Goal: Task Accomplishment & Management: Complete application form

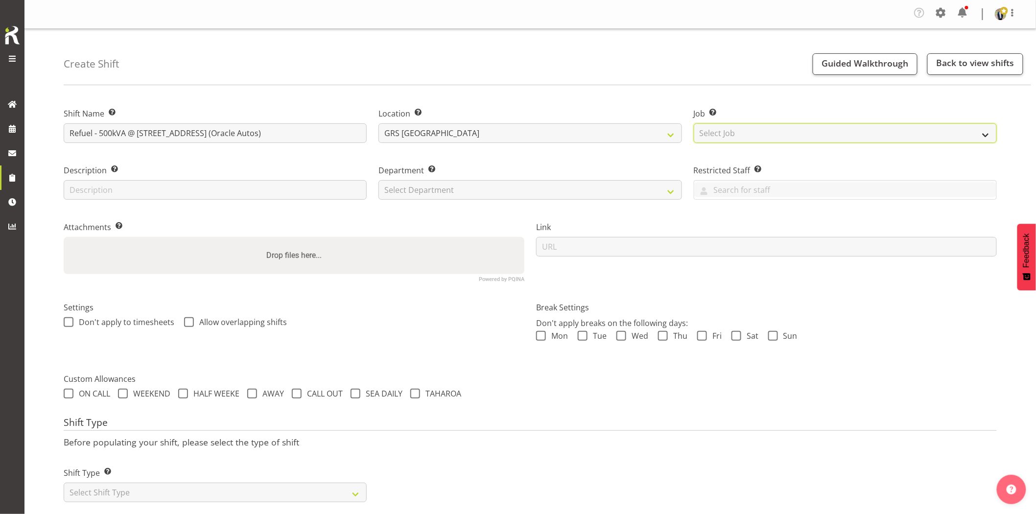
click at [729, 135] on select "Select Job Create new job 1.1 GRS AKL RENTALS 1.1 GRS AKL RENTALS AC 1.1 GRS AK…" at bounding box center [845, 133] width 303 height 20
select select "7504"
click at [694, 123] on select "Select Job Create new job 1.1 GRS AKL RENTALS 1.1 GRS AKL RENTALS AC 1.1 GRS AK…" at bounding box center [845, 133] width 303 height 20
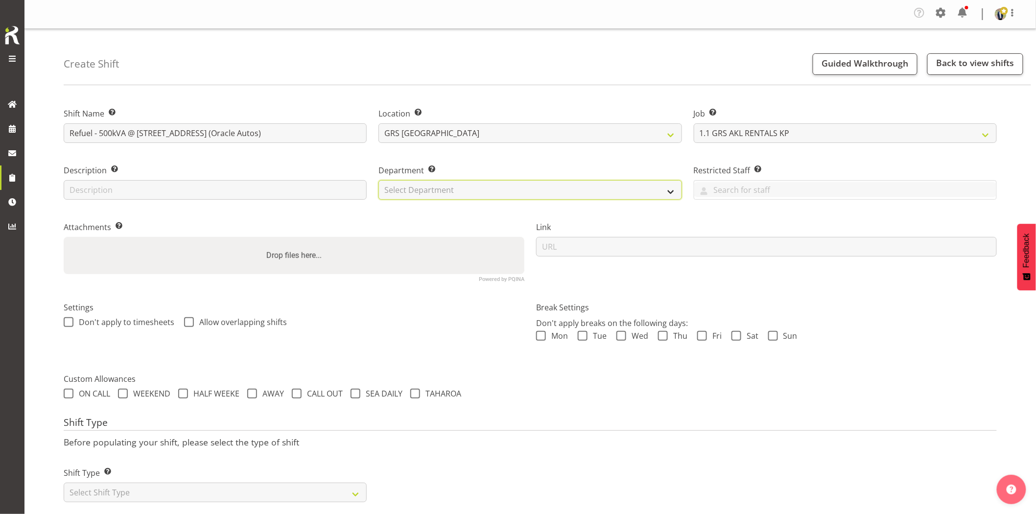
click at [468, 196] on select "Select Department GRS HIRE AKL GRS HIRE AKL GRS HIRE TGA GRS HIRE HST GRS SALES…" at bounding box center [529, 190] width 303 height 20
click at [378, 180] on select "Select Department GRS HIRE AKL GRS HIRE AKL GRS HIRE TGA GRS HIRE HST GRS SALES…" at bounding box center [529, 190] width 303 height 20
select select "20"
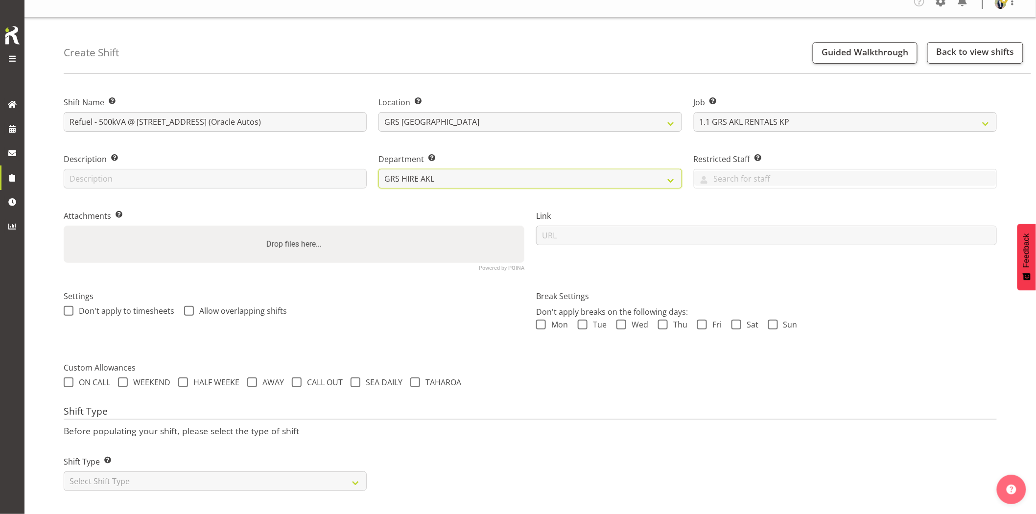
scroll to position [20, 0]
drag, startPoint x: 184, startPoint y: 478, endPoint x: 179, endPoint y: 475, distance: 5.7
click at [184, 478] on select "Select Shift Type One Off Shift Recurring Shift Rotating Shift" at bounding box center [215, 481] width 303 height 20
select select "recurring"
click at [64, 471] on select "Select Shift Type One Off Shift Recurring Shift Rotating Shift" at bounding box center [215, 481] width 303 height 20
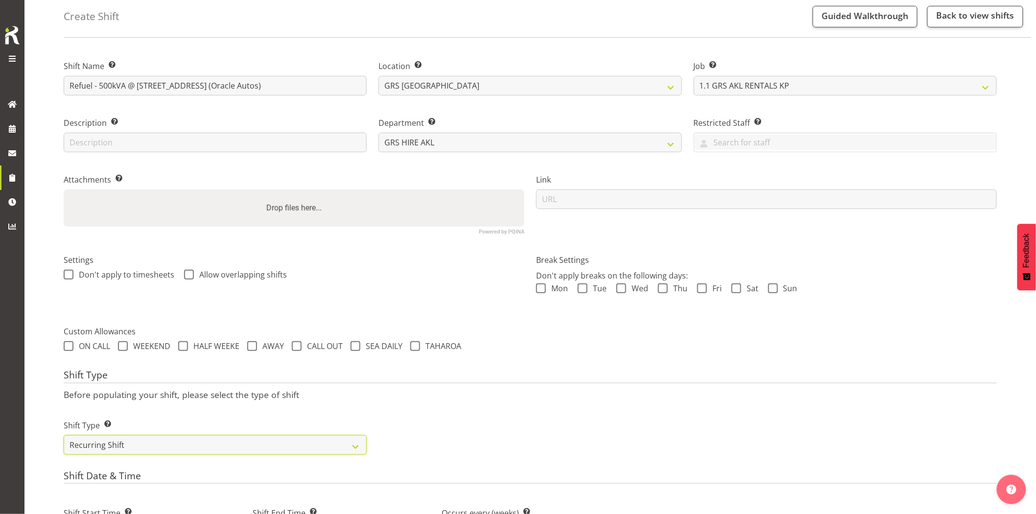
scroll to position [183, 0]
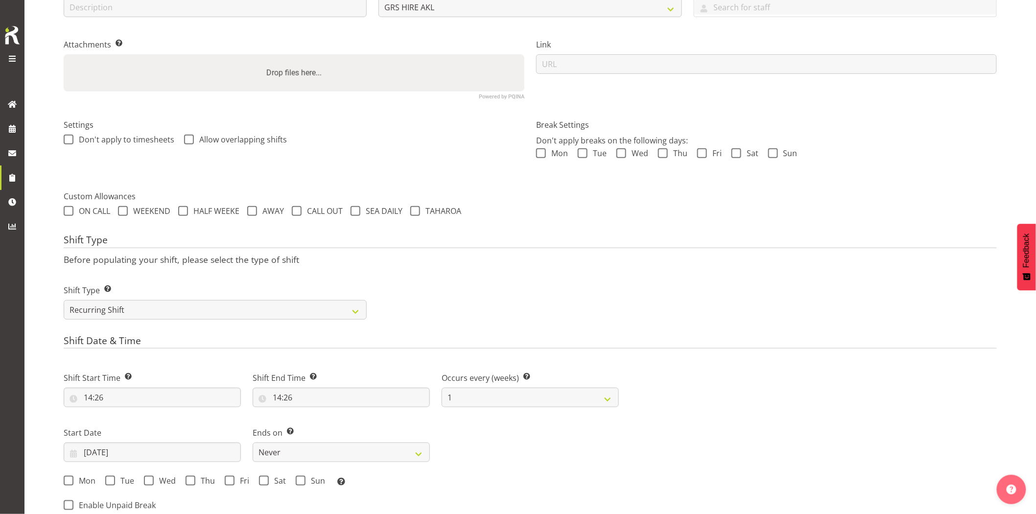
click at [157, 412] on div "Shift Start Time Set the time of the day you wish this shift to start 14:26 00 …" at bounding box center [152, 385] width 189 height 55
click at [158, 402] on input "14:26" at bounding box center [152, 398] width 177 height 20
drag, startPoint x: 132, startPoint y: 422, endPoint x: 131, endPoint y: 414, distance: 7.9
click at [132, 422] on select "00 01 02 03 04 05 06 07 08 09 10 11 12 13 14 15 16 17 18 19 20 21 22 23" at bounding box center [130, 423] width 22 height 20
select select "7"
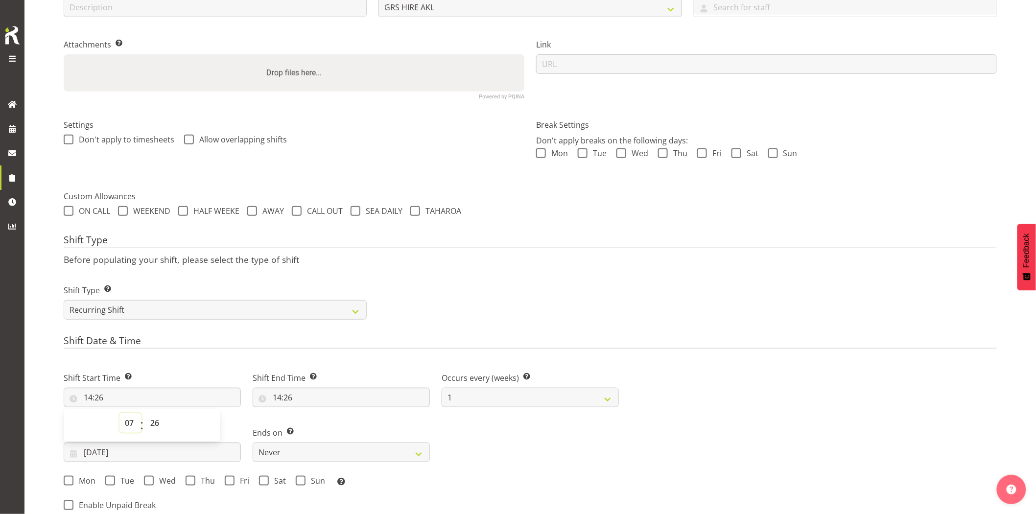
click at [119, 413] on select "00 01 02 03 04 05 06 07 08 09 10 11 12 13 14 15 16 17 18 19 20 21 22 23" at bounding box center [130, 423] width 22 height 20
type input "07:26"
drag, startPoint x: 148, startPoint y: 420, endPoint x: 152, endPoint y: 413, distance: 7.9
click at [148, 420] on select "00 01 02 03 04 05 06 07 08 09 10 11 12 13 14 15 16 17 18 19 20 21 22 23 24 25 2…" at bounding box center [156, 423] width 22 height 20
select select "0"
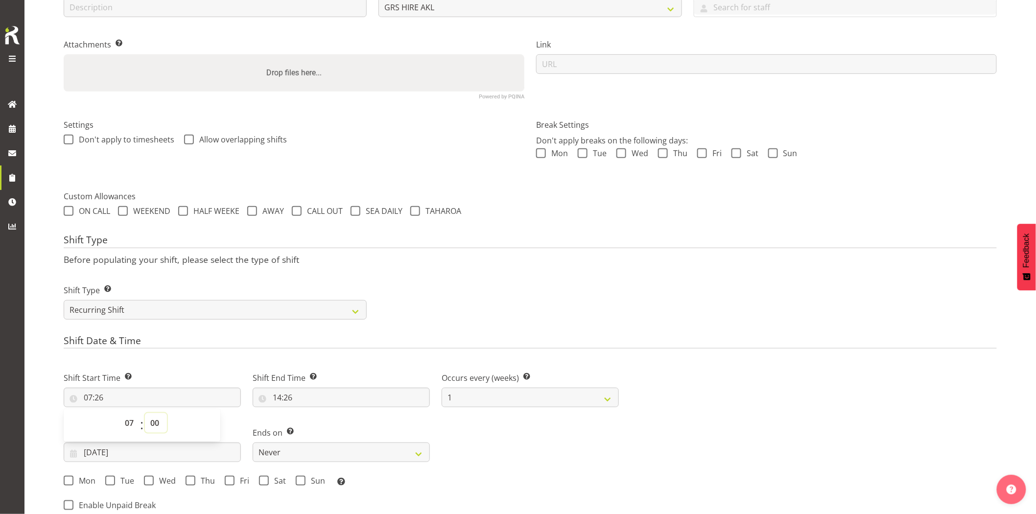
click at [145, 413] on select "00 01 02 03 04 05 06 07 08 09 10 11 12 13 14 15 16 17 18 19 20 21 22 23 24 25 2…" at bounding box center [156, 423] width 22 height 20
type input "07:00"
click at [319, 399] on input "14:26" at bounding box center [341, 398] width 177 height 20
click at [317, 420] on select "00 01 02 03 04 05 06 07 08 09 10 11 12 13 14 15 16 17 18 19 20 21 22 23" at bounding box center [319, 423] width 22 height 20
select select "10"
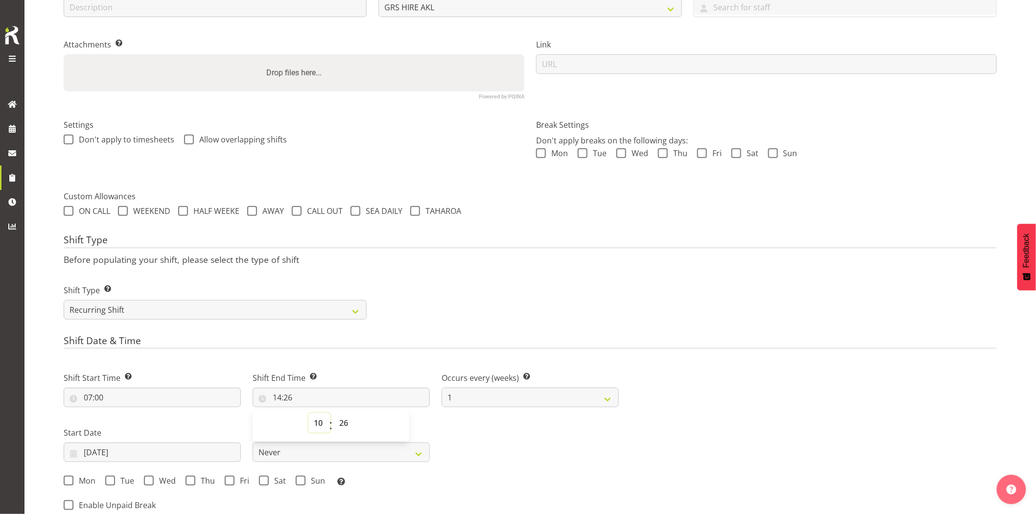
click at [308, 413] on select "00 01 02 03 04 05 06 07 08 09 10 11 12 13 14 15 16 17 18 19 20 21 22 23" at bounding box center [319, 423] width 22 height 20
type input "10:26"
click at [345, 426] on select "00 01 02 03 04 05 06 07 08 09 10 11 12 13 14 15 16 17 18 19 20 21 22 23 24 25 2…" at bounding box center [345, 423] width 22 height 20
select select "0"
click at [334, 413] on select "00 01 02 03 04 05 06 07 08 09 10 11 12 13 14 15 16 17 18 19 20 21 22 23 24 25 2…" at bounding box center [345, 423] width 22 height 20
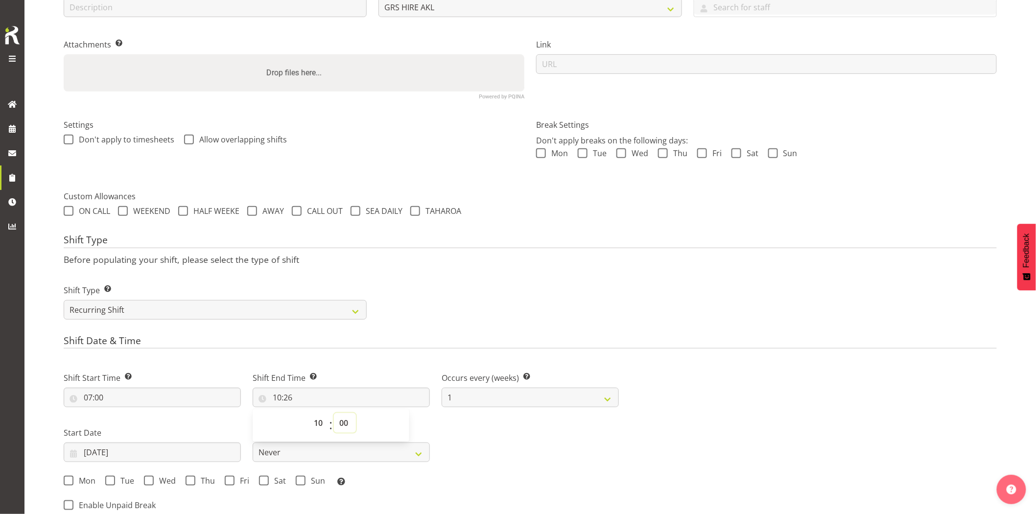
type input "10:00"
click at [545, 245] on h4 "Shift Type" at bounding box center [530, 241] width 933 height 14
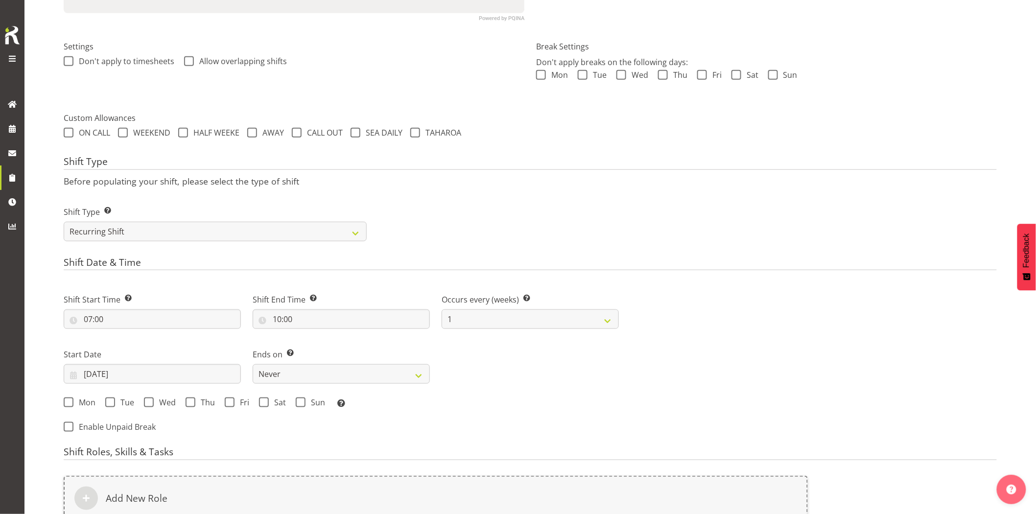
scroll to position [346, 0]
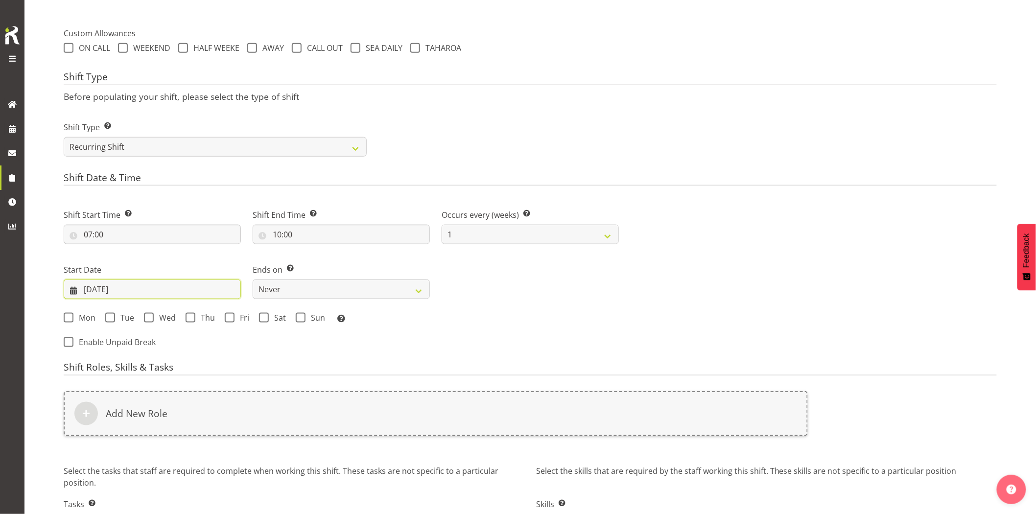
click at [208, 295] on input "03/09/2025" at bounding box center [152, 290] width 177 height 20
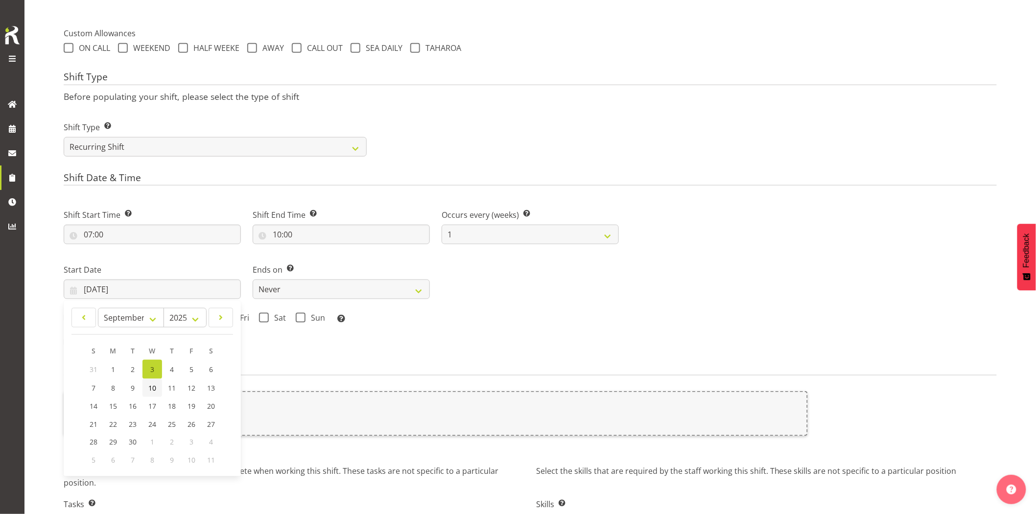
click at [153, 388] on span "10" at bounding box center [152, 387] width 8 height 9
type input "10/09/2025"
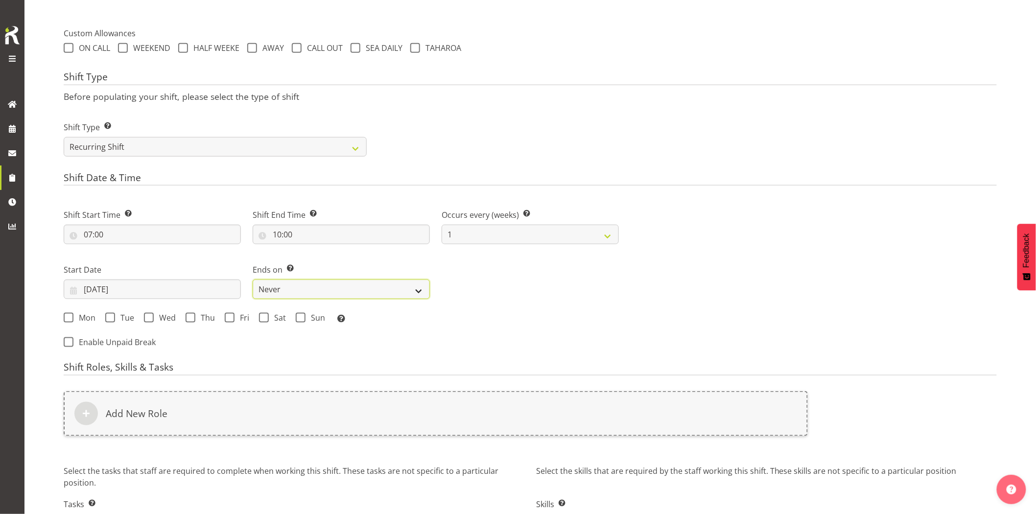
click at [301, 286] on select "Never On Date" at bounding box center [341, 290] width 177 height 20
select select "date"
click at [253, 280] on select "Never On Date" at bounding box center [341, 290] width 177 height 20
select select "8"
select select "2025"
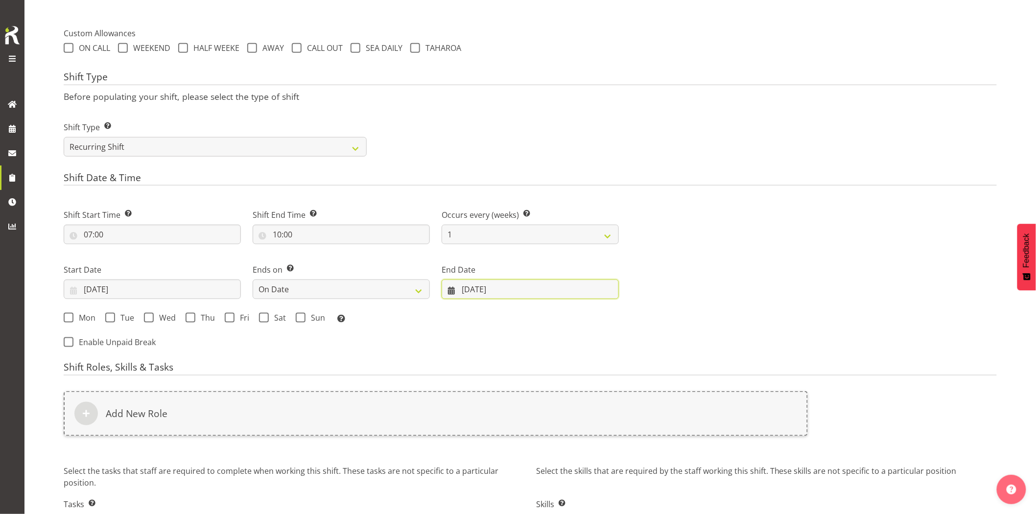
click at [514, 290] on input "03/09/2025" at bounding box center [530, 290] width 177 height 20
click at [566, 387] on span "12" at bounding box center [569, 387] width 8 height 9
type input "12/09/2025"
click at [537, 295] on input "12/09/2025" at bounding box center [530, 290] width 177 height 20
click at [699, 339] on div "Next Shifts" at bounding box center [814, 275] width 378 height 161
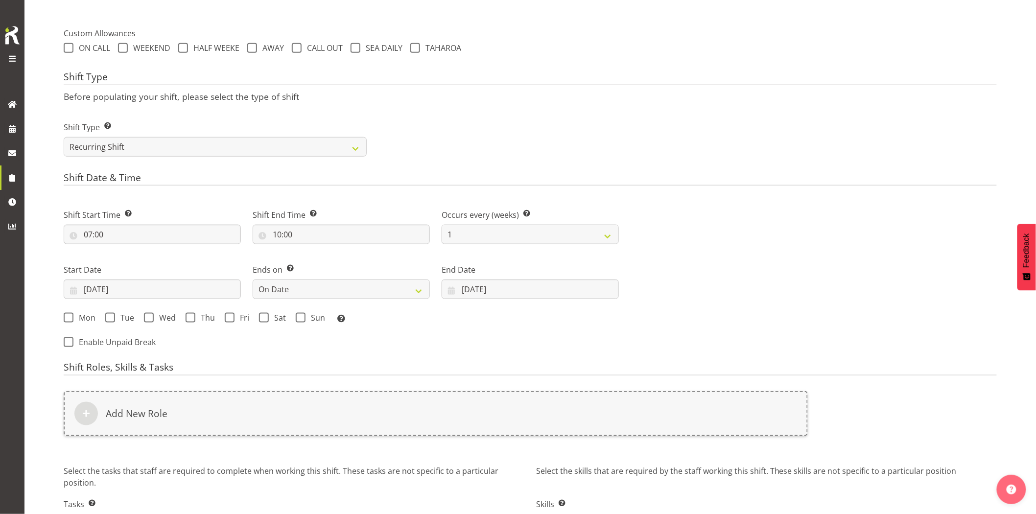
drag, startPoint x: 237, startPoint y: 316, endPoint x: 216, endPoint y: 317, distance: 21.6
click at [237, 316] on span "Fri" at bounding box center [241, 318] width 15 height 10
click at [231, 316] on input "Fri" at bounding box center [228, 318] width 6 height 6
checkbox input "true"
click at [196, 318] on span "Thu" at bounding box center [205, 318] width 20 height 10
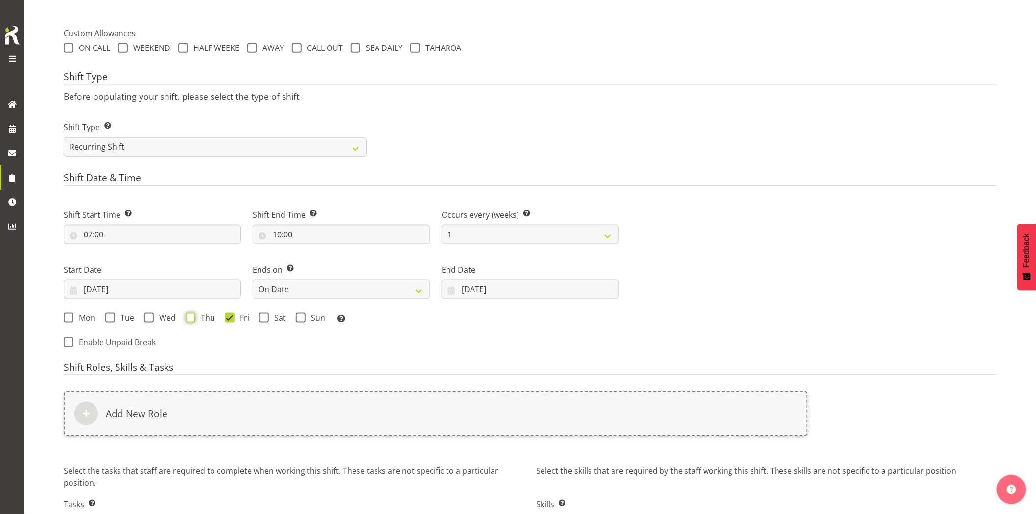
click at [192, 318] on input "Thu" at bounding box center [189, 318] width 6 height 6
checkbox input "true"
drag, startPoint x: 164, startPoint y: 318, endPoint x: 254, endPoint y: 409, distance: 128.1
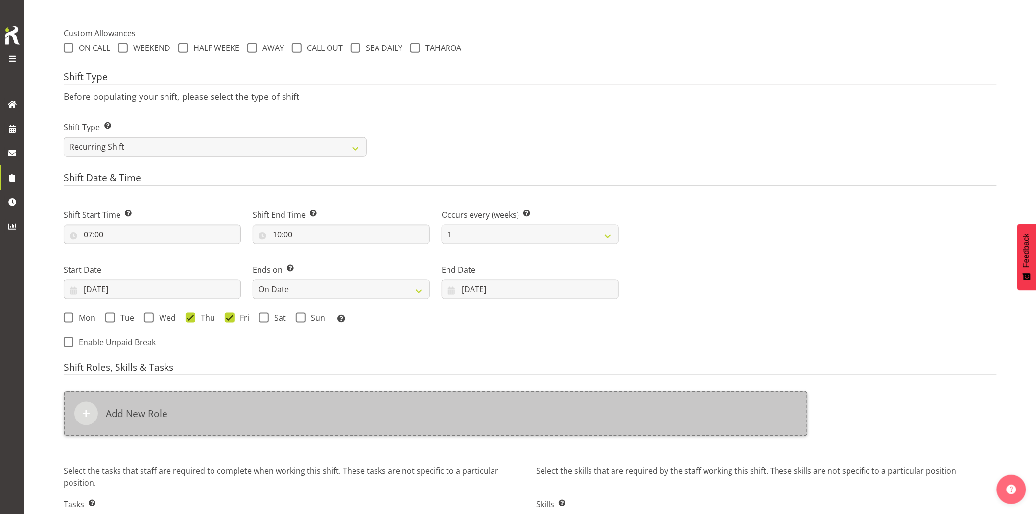
click at [164, 319] on span "Wed" at bounding box center [165, 318] width 22 height 10
click at [150, 319] on input "Wed" at bounding box center [147, 318] width 6 height 6
checkbox input "true"
click at [273, 419] on div "Add New Role" at bounding box center [436, 413] width 744 height 45
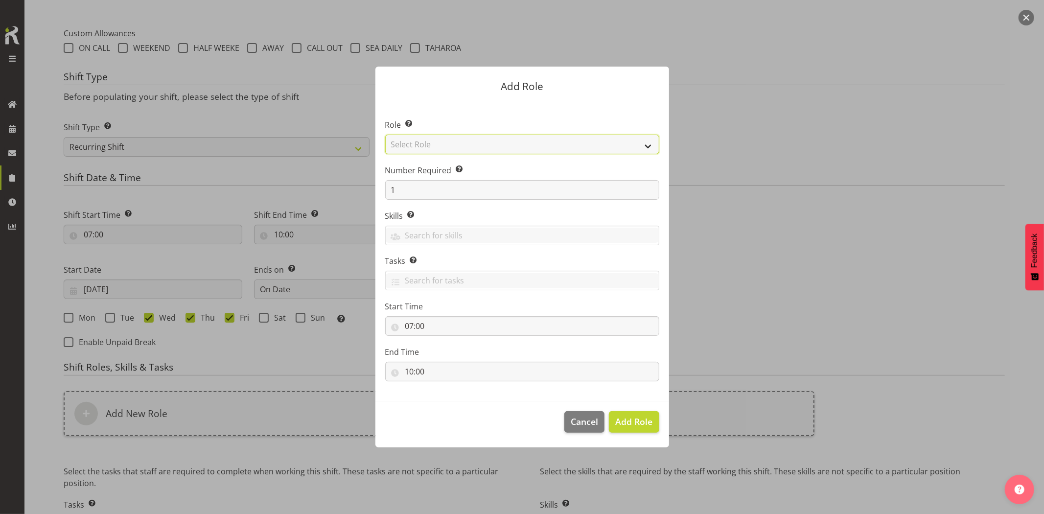
click at [419, 148] on select "Select Role Account Manager Electrician Engineering GM HSEQ manager MECH Mechan…" at bounding box center [522, 145] width 274 height 20
select select "20"
click at [385, 135] on select "Select Role Account Manager Electrician Engineering GM HSEQ manager MECH Mechan…" at bounding box center [522, 145] width 274 height 20
click at [631, 423] on span "Add Role" at bounding box center [633, 422] width 37 height 12
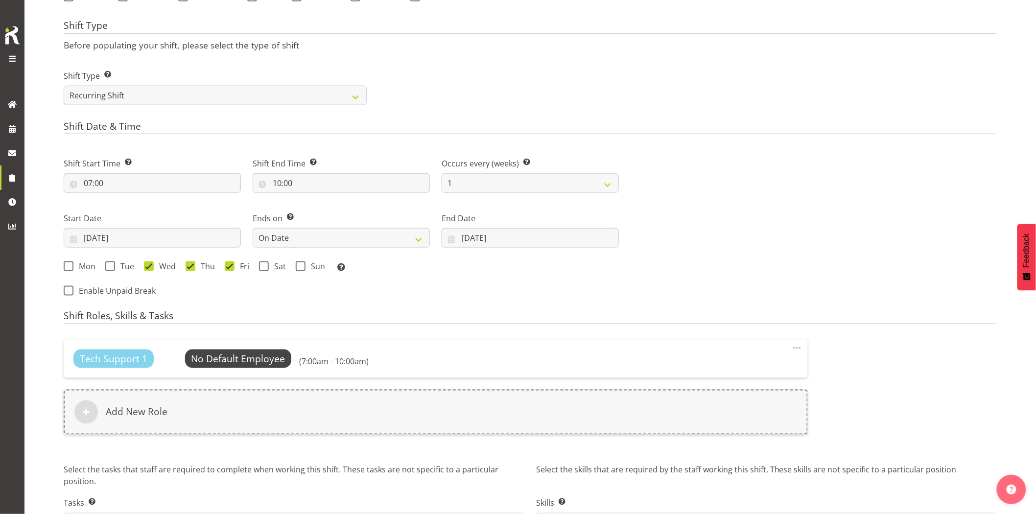
scroll to position [464, 0]
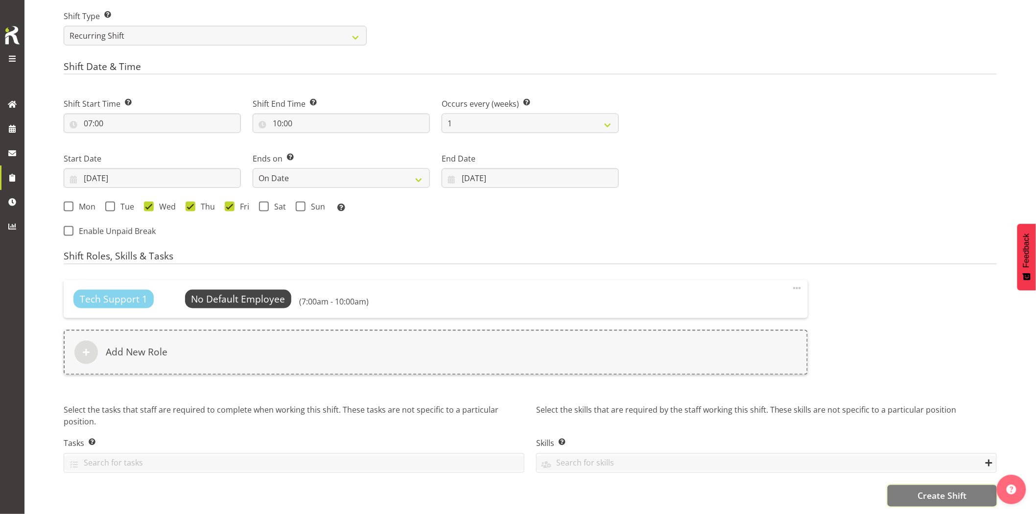
click at [923, 490] on span "Create Shift" at bounding box center [941, 496] width 49 height 13
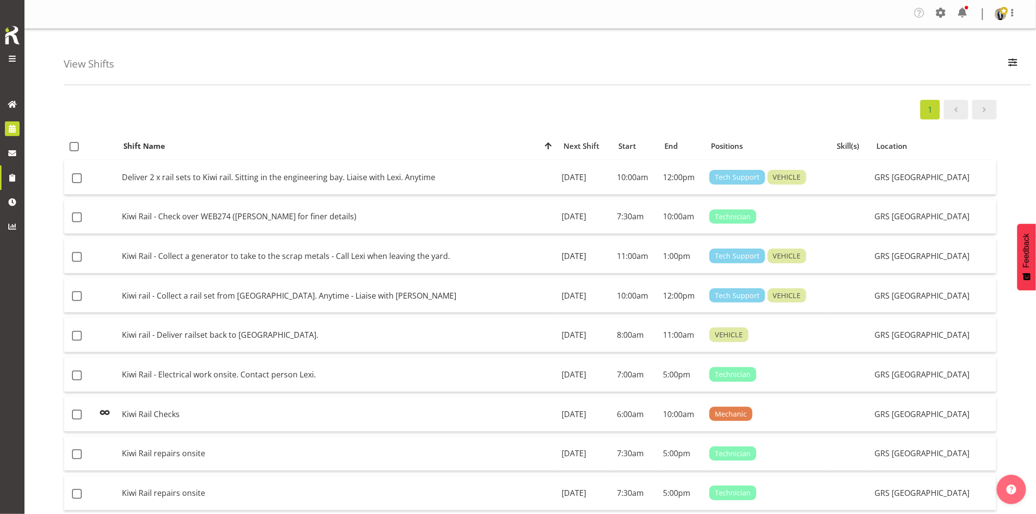
click at [11, 140] on link at bounding box center [12, 129] width 24 height 24
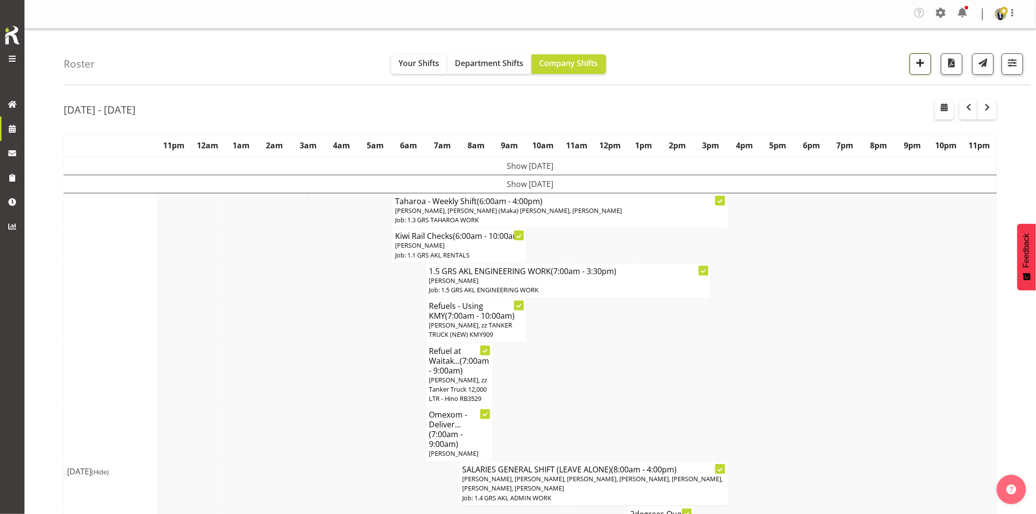
click at [916, 65] on span "button" at bounding box center [920, 62] width 13 height 13
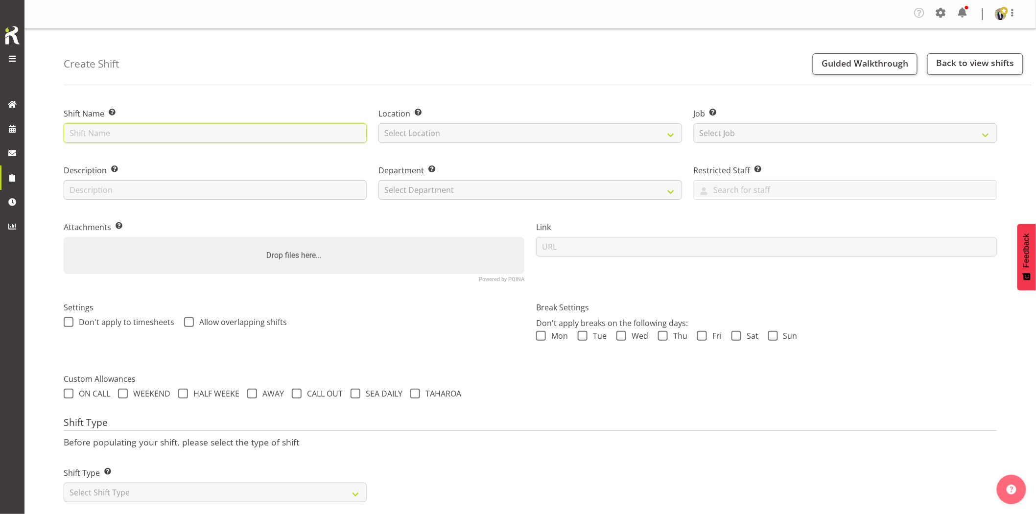
click at [108, 138] on input "text" at bounding box center [215, 133] width 303 height 20
drag, startPoint x: 266, startPoint y: 133, endPoint x: 571, endPoint y: 143, distance: 305.2
click at [571, 143] on div "Shift Name Enter a name for the shift (e.g. Day Shift). Northpower - Shutdown &…" at bounding box center [530, 191] width 945 height 194
drag, startPoint x: 310, startPoint y: 133, endPoint x: 794, endPoint y: 140, distance: 483.7
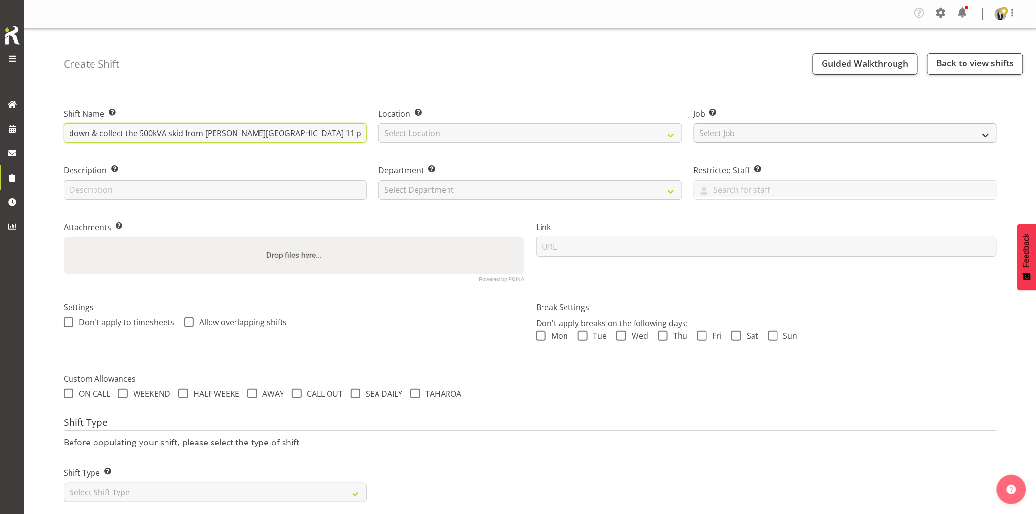
click at [792, 140] on div "Shift Name Enter a name for the shift (e.g. Day Shift). Northpower - Shutdown &…" at bounding box center [530, 191] width 945 height 194
type input "Northpower - Shutdown & collect the 500kVA skid from [PERSON_NAME][GEOGRAPHIC_D…"
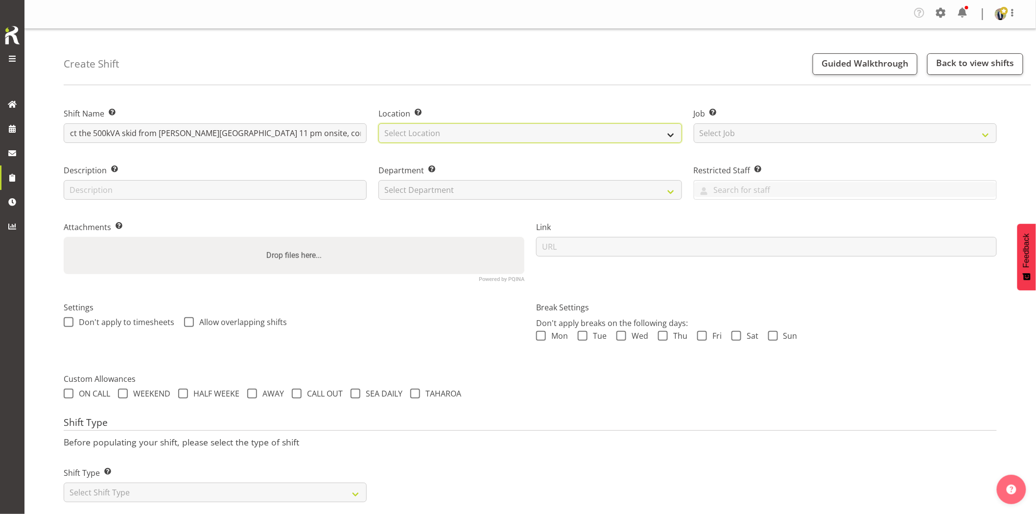
click at [409, 136] on select "Select Location GRS Auckland GRS Hastings GRS Tauranga" at bounding box center [529, 133] width 303 height 20
select select "28"
click at [378, 123] on select "Select Location GRS Auckland GRS Hastings GRS Tauranga" at bounding box center [529, 133] width 303 height 20
click at [789, 143] on div "Job Set the job or project the shift relates to, if applicable. Select Job Crea…" at bounding box center [845, 122] width 315 height 57
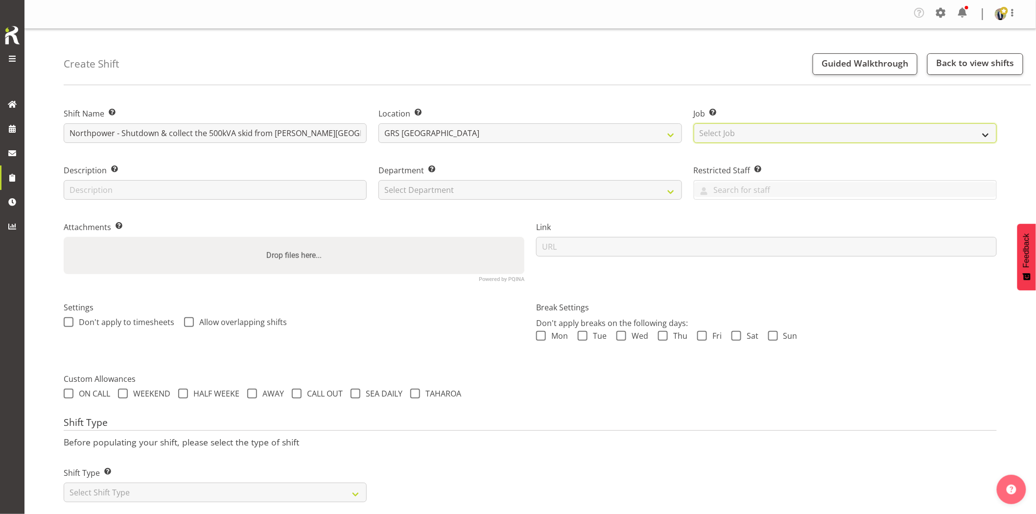
click at [790, 140] on select "Select Job Create new job 1.1 GRS AKL RENTALS 1.1 GRS AKL RENTALS AC 1.1 GRS AK…" at bounding box center [845, 133] width 303 height 20
select select "7504"
click at [694, 123] on select "Select Job Create new job 1.1 GRS AKL RENTALS 1.1 GRS AKL RENTALS AC 1.1 GRS AK…" at bounding box center [845, 133] width 303 height 20
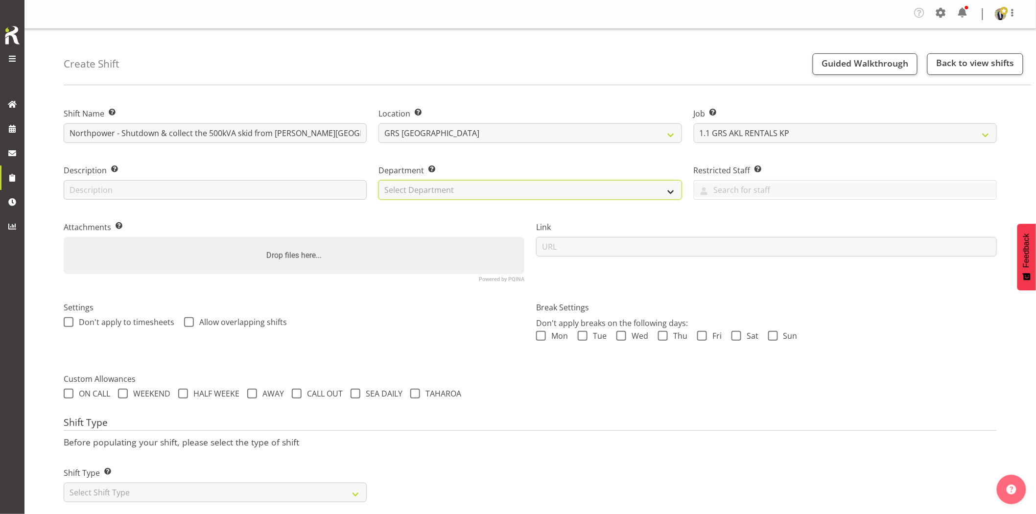
drag, startPoint x: 506, startPoint y: 187, endPoint x: 486, endPoint y: 199, distance: 23.8
click at [506, 187] on select "Select Department GRS HIRE AKL GRS HIRE AKL GRS HIRE TGA GRS HIRE HST GRS SALES…" at bounding box center [529, 190] width 303 height 20
select select "20"
click at [378, 180] on select "Select Department GRS HIRE AKL GRS HIRE AKL GRS HIRE TGA GRS HIRE HST GRS SALES…" at bounding box center [529, 190] width 303 height 20
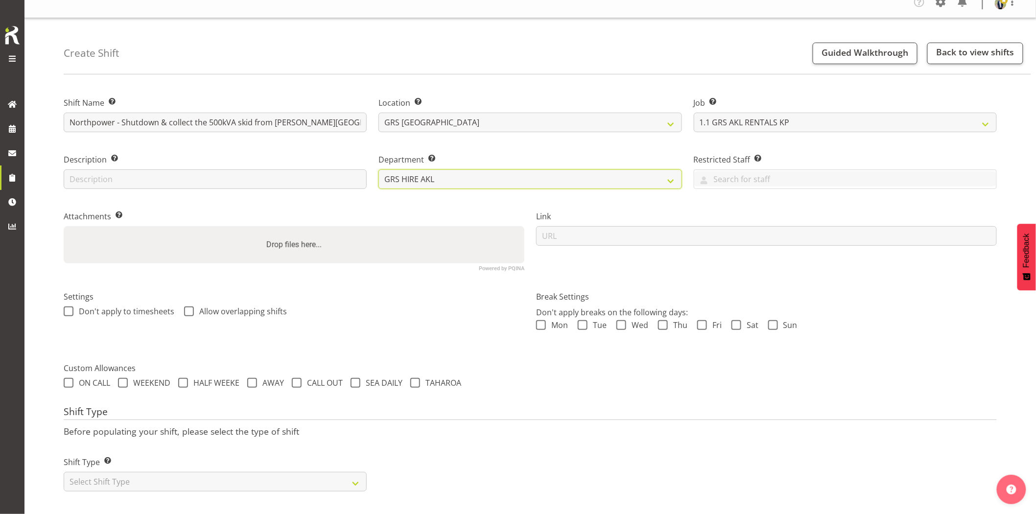
scroll to position [20, 0]
click at [169, 480] on select "Select Shift Type One Off Shift Recurring Shift Rotating Shift" at bounding box center [215, 481] width 303 height 20
select select "one_off"
click at [64, 471] on select "Select Shift Type One Off Shift Recurring Shift Rotating Shift" at bounding box center [215, 481] width 303 height 20
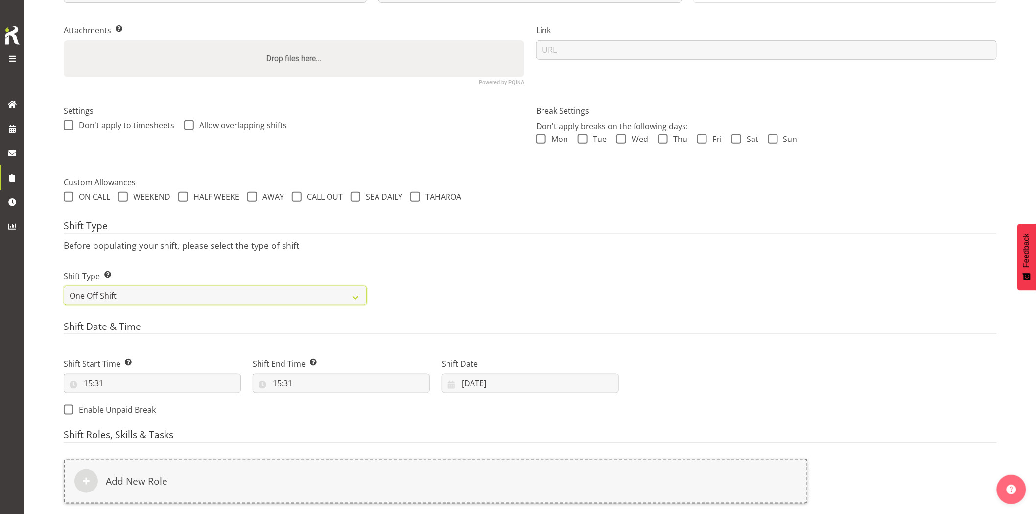
scroll to position [237, 0]
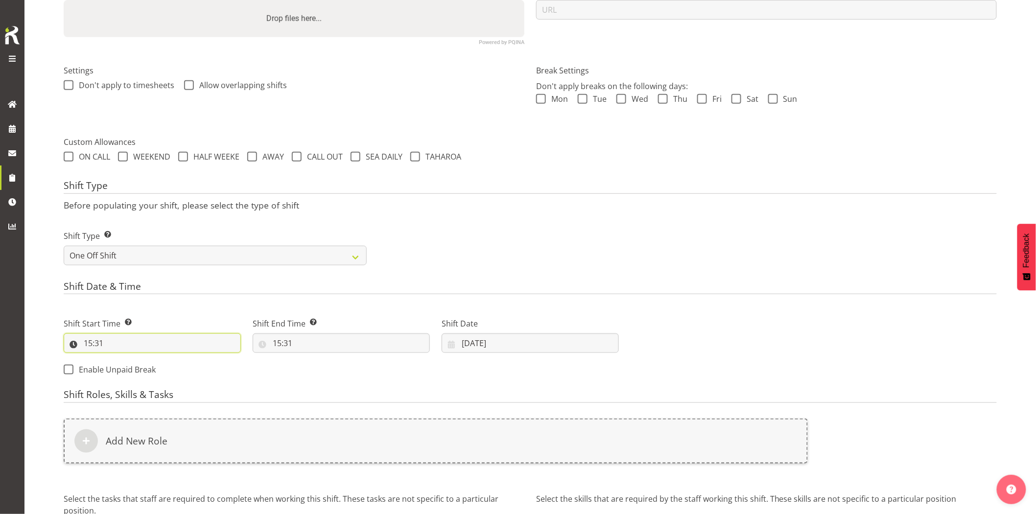
click at [112, 343] on input "15:31" at bounding box center [152, 343] width 177 height 20
click at [126, 371] on select "00 01 02 03 04 05 06 07 08 09 10 11 12 13 14 15 16 17 18 19 20 21 22 23" at bounding box center [130, 369] width 22 height 20
select select "22"
click at [119, 359] on select "00 01 02 03 04 05 06 07 08 09 10 11 12 13 14 15 16 17 18 19 20 21 22 23" at bounding box center [130, 369] width 22 height 20
type input "22:31"
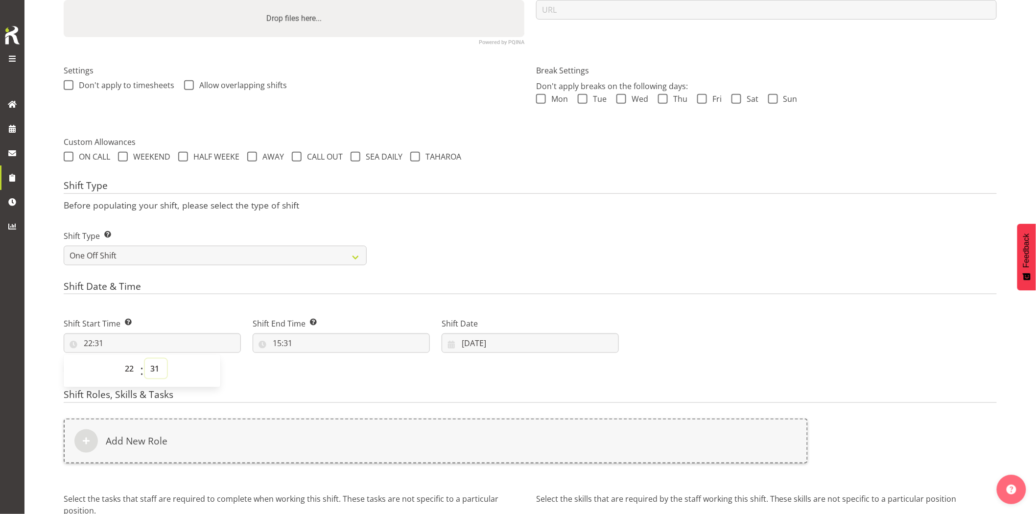
drag, startPoint x: 152, startPoint y: 366, endPoint x: 150, endPoint y: 359, distance: 7.0
click at [152, 366] on select "00 01 02 03 04 05 06 07 08 09 10 11 12 13 14 15 16 17 18 19 20 21 22 23 24 25 2…" at bounding box center [156, 369] width 22 height 20
select select "0"
click at [145, 359] on select "00 01 02 03 04 05 06 07 08 09 10 11 12 13 14 15 16 17 18 19 20 21 22 23 24 25 2…" at bounding box center [156, 369] width 22 height 20
type input "22:00"
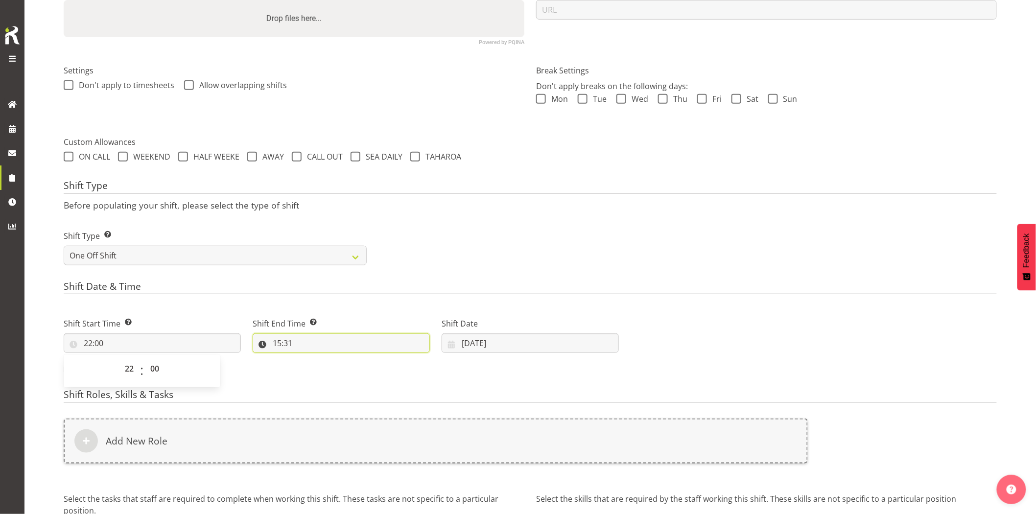
click at [324, 343] on input "15:31" at bounding box center [341, 343] width 177 height 20
click at [320, 373] on select "00 01 02 03 04 05 06 07 08 09 10 11 12 13 14 15 16 17 18 19 20 21 22 23" at bounding box center [319, 369] width 22 height 20
select select "1"
click at [308, 359] on select "00 01 02 03 04 05 06 07 08 09 10 11 12 13 14 15 16 17 18 19 20 21 22 23" at bounding box center [319, 369] width 22 height 20
type input "01:31"
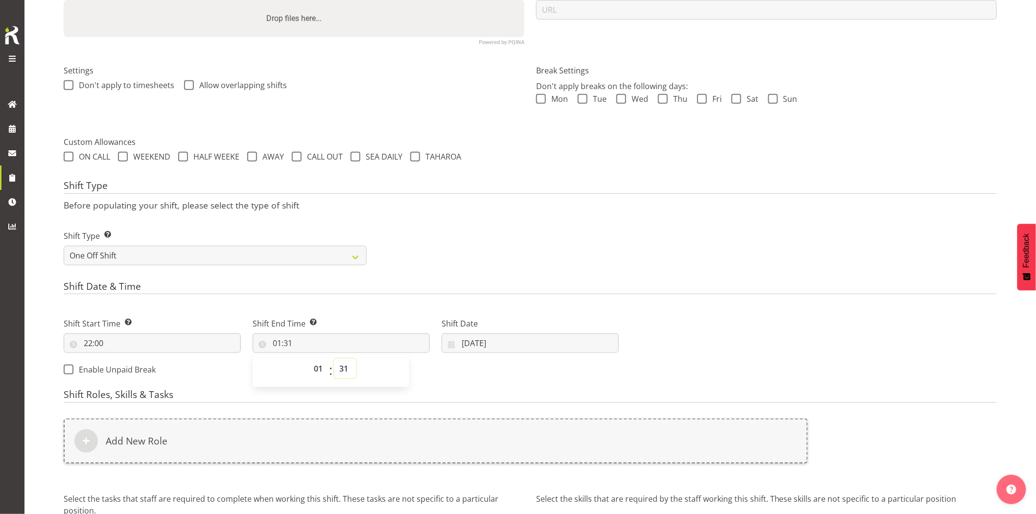
click at [344, 363] on select "00 01 02 03 04 05 06 07 08 09 10 11 12 13 14 15 16 17 18 19 20 21 22 23 24 25 2…" at bounding box center [345, 369] width 22 height 20
select select "0"
click at [334, 359] on select "00 01 02 03 04 05 06 07 08 09 10 11 12 13 14 15 16 17 18 19 20 21 22 23 24 25 2…" at bounding box center [345, 369] width 22 height 20
type input "01:00"
click at [547, 219] on div "Shift Type Shift Types: One Off – Select this if you would like a single shift …" at bounding box center [530, 243] width 945 height 55
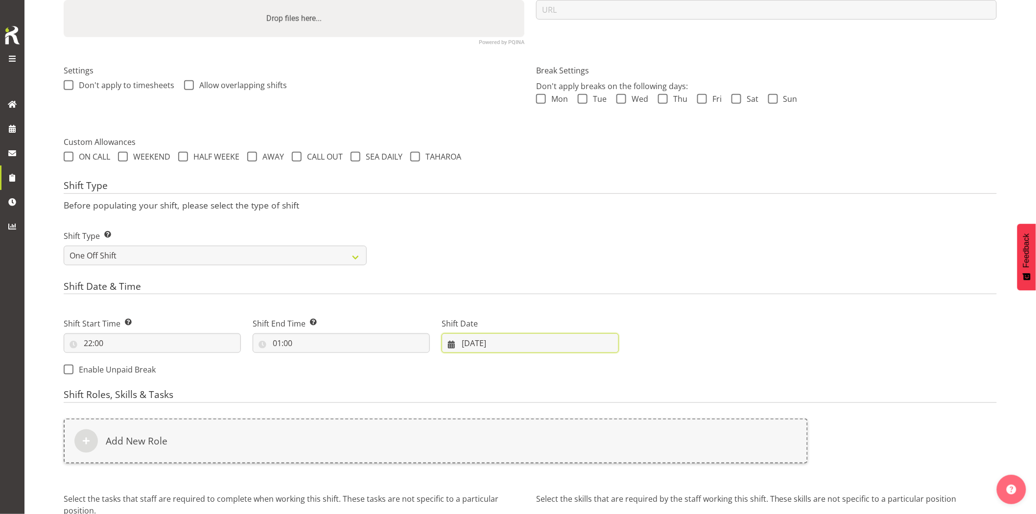
click at [524, 342] on input "03/09/2025" at bounding box center [530, 343] width 177 height 20
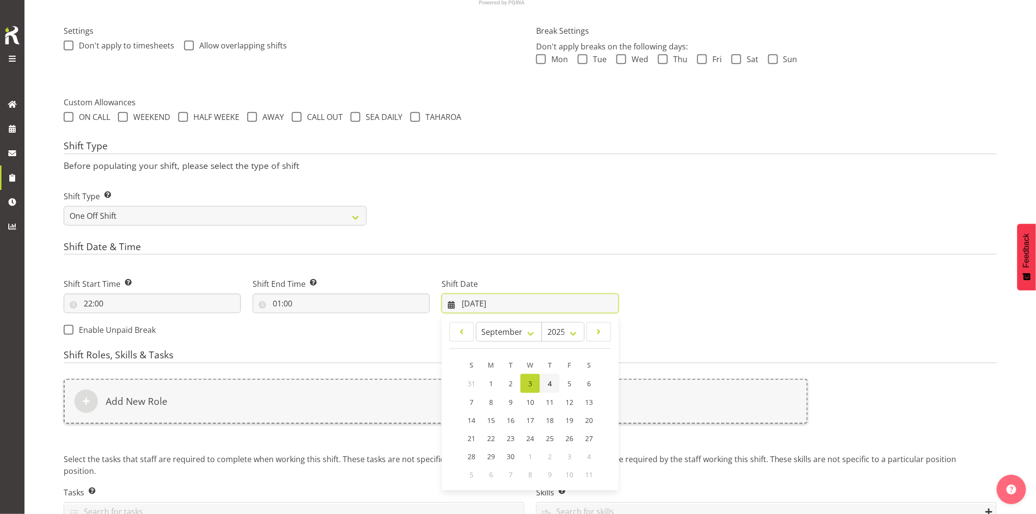
scroll to position [333, 0]
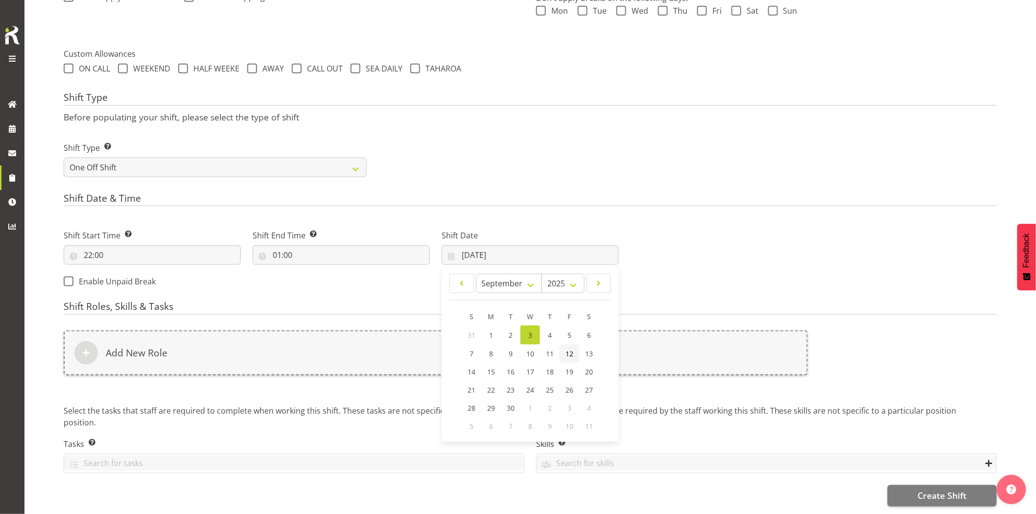
click at [570, 349] on span "12" at bounding box center [569, 353] width 8 height 9
type input "12/09/2025"
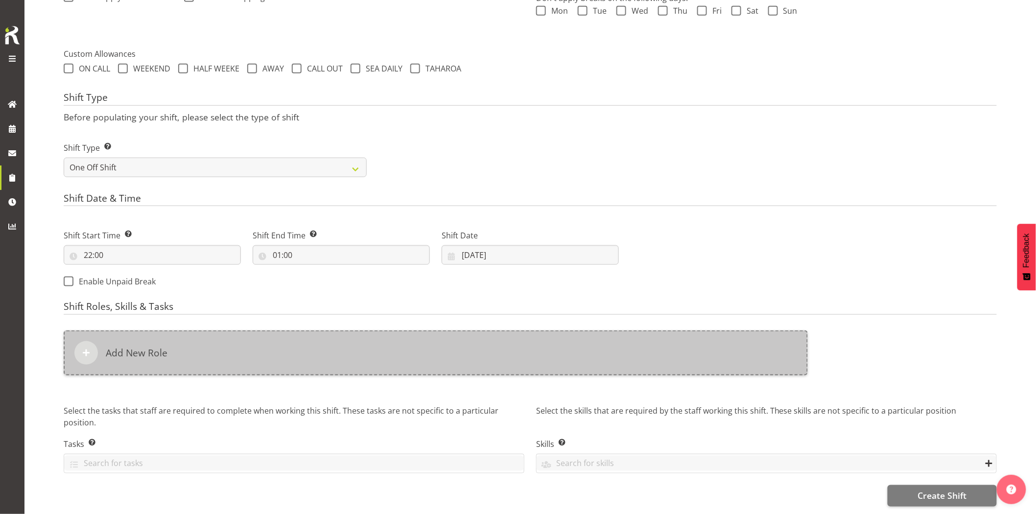
click at [428, 338] on div "Add New Role" at bounding box center [436, 352] width 744 height 45
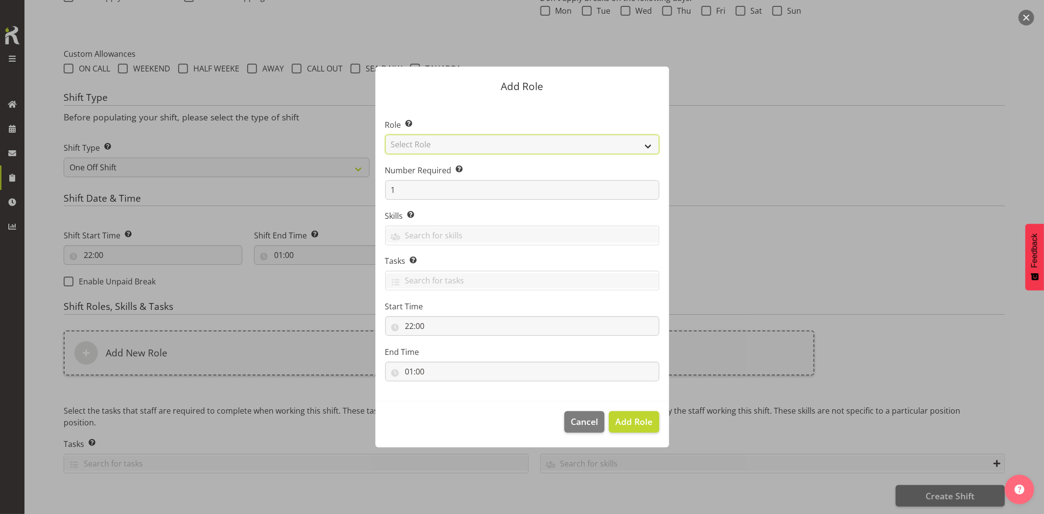
click at [447, 150] on select "Select Role Account Manager Electrician Engineering GM HSEQ manager MECH Mechan…" at bounding box center [522, 145] width 274 height 20
select select "20"
click at [385, 135] on select "Select Role Account Manager Electrician Engineering GM HSEQ manager MECH Mechan…" at bounding box center [522, 145] width 274 height 20
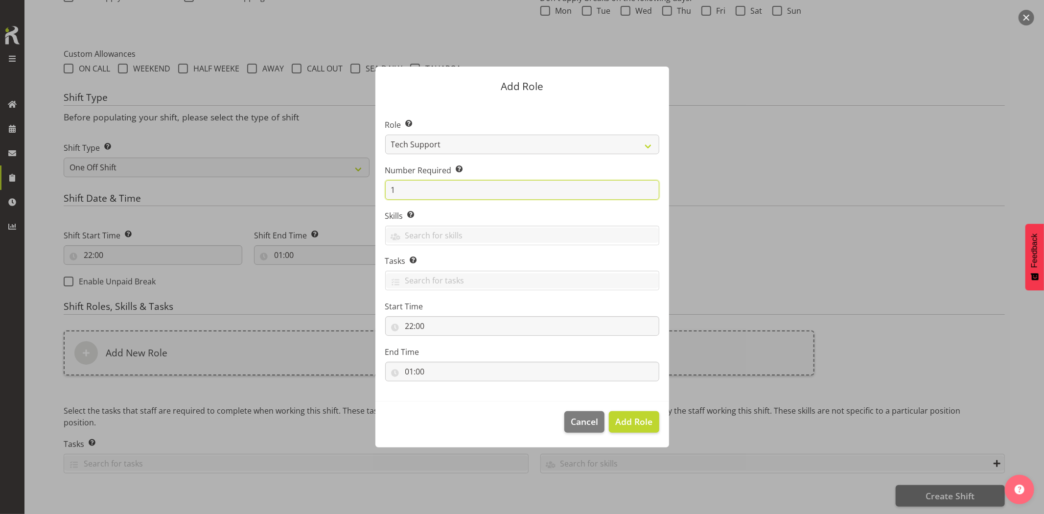
click at [364, 193] on form "Add Role Role Select the role you wish to add to the shift. Account Manager Ele…" at bounding box center [522, 256] width 470 height 429
type input "2"
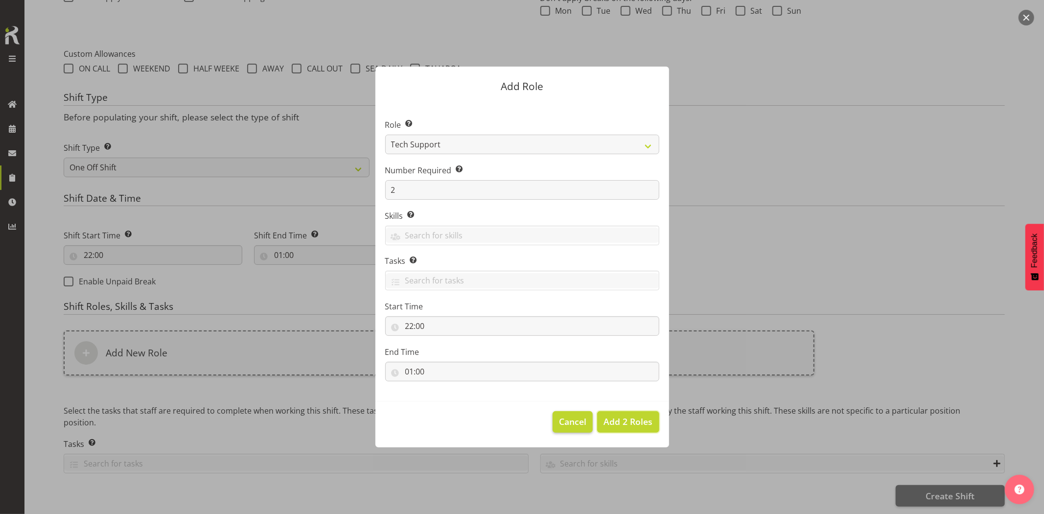
drag, startPoint x: 613, startPoint y: 422, endPoint x: 558, endPoint y: 420, distance: 54.9
click at [613, 422] on span "Add 2 Roles" at bounding box center [628, 422] width 49 height 12
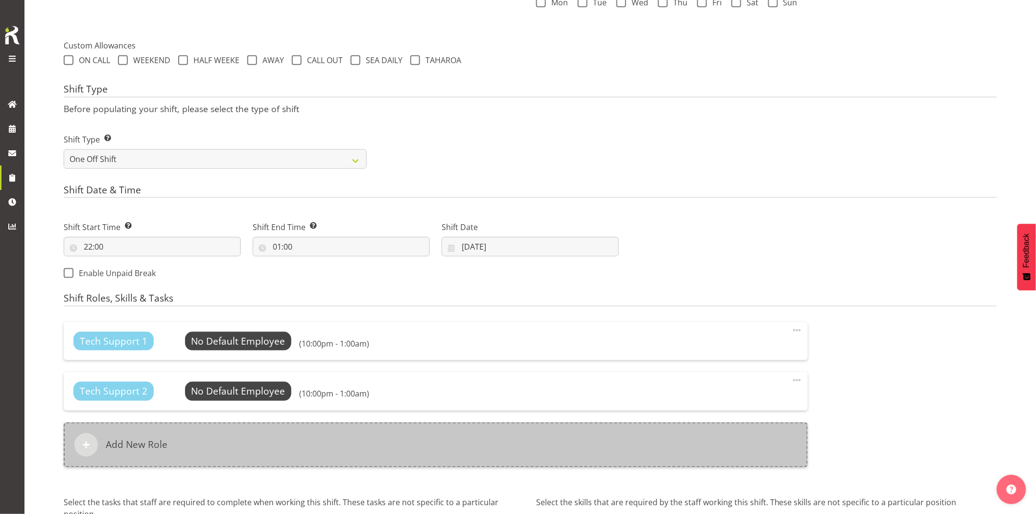
click at [521, 452] on div "Add New Role" at bounding box center [436, 444] width 744 height 45
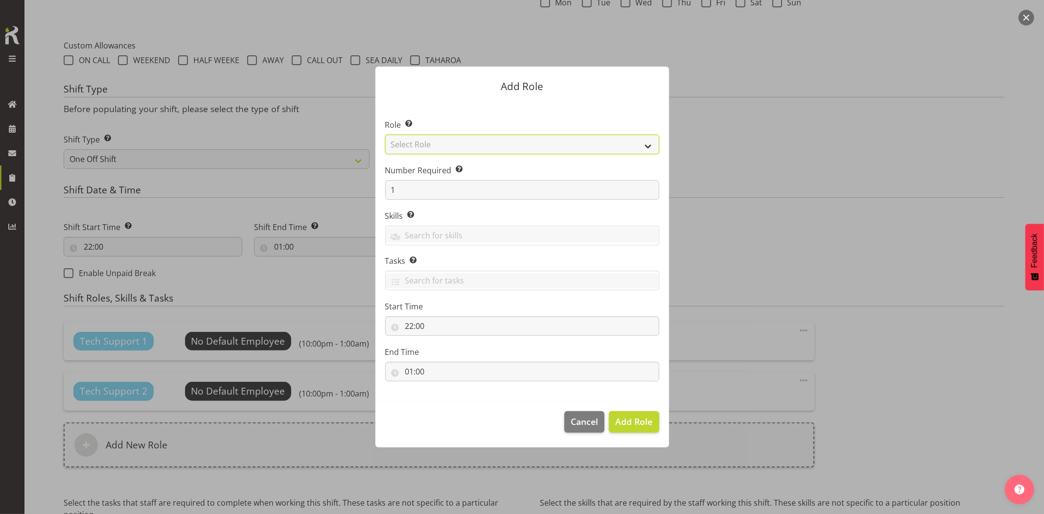
click at [428, 138] on select "Select Role Account Manager Electrician Engineering GM HSEQ manager MECH Mechan…" at bounding box center [522, 145] width 274 height 20
select select "27"
click at [385, 135] on select "Select Role Account Manager Electrician Engineering GM HSEQ manager MECH Mechan…" at bounding box center [522, 145] width 274 height 20
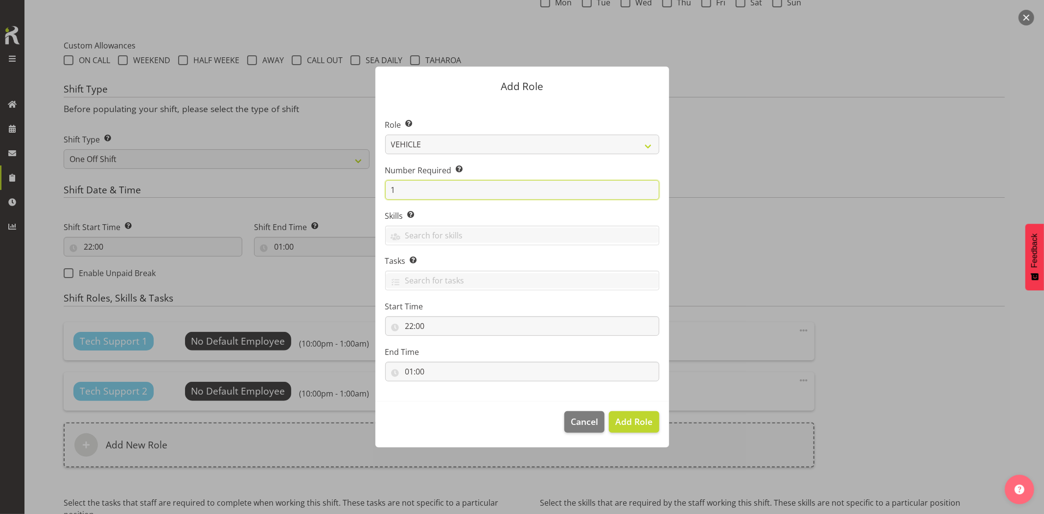
drag, startPoint x: 379, startPoint y: 189, endPoint x: 350, endPoint y: 192, distance: 29.6
click at [351, 192] on form "Add Role Role Select the role you wish to add to the shift. Account Manager Ele…" at bounding box center [522, 256] width 470 height 429
type input "2"
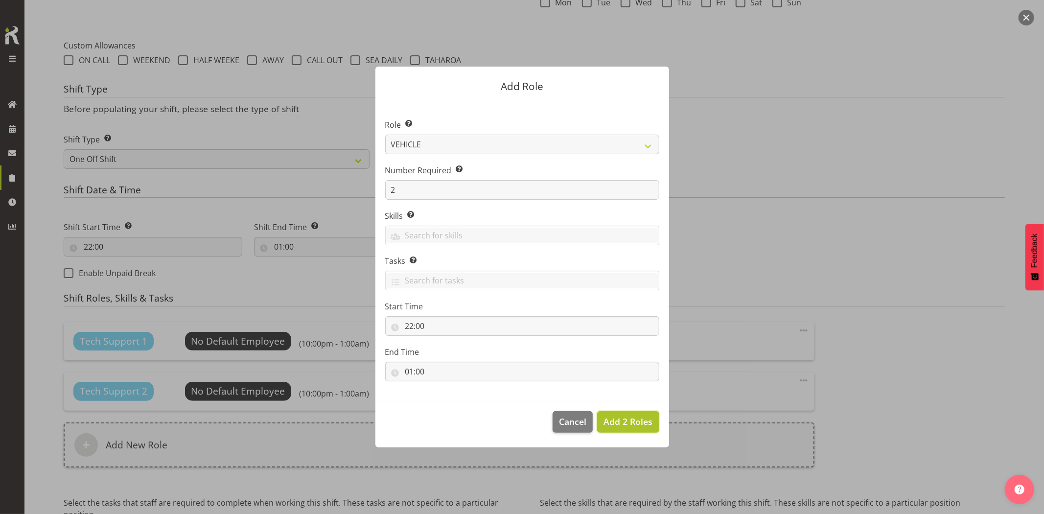
drag, startPoint x: 633, startPoint y: 420, endPoint x: 653, endPoint y: 421, distance: 19.6
click at [634, 420] on span "Add 2 Roles" at bounding box center [628, 422] width 49 height 12
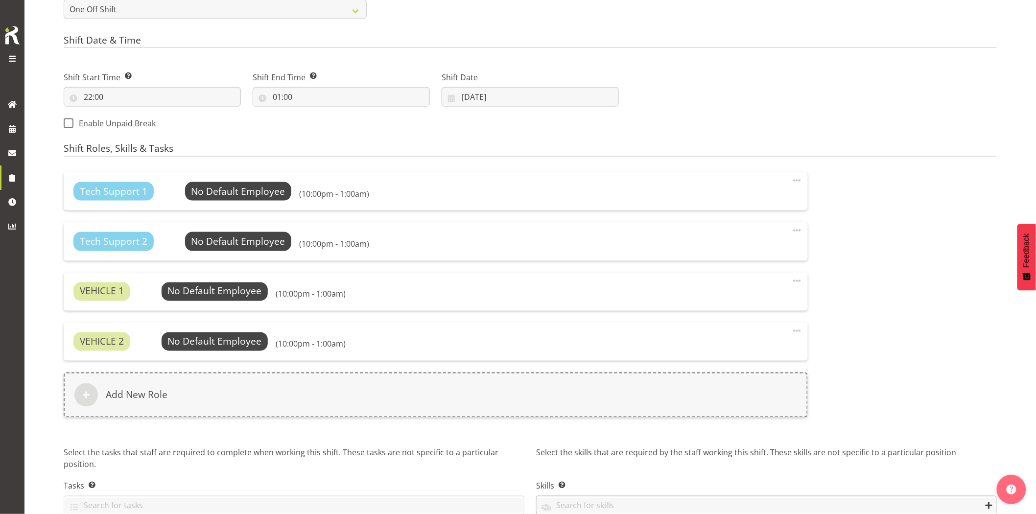
scroll to position [534, 0]
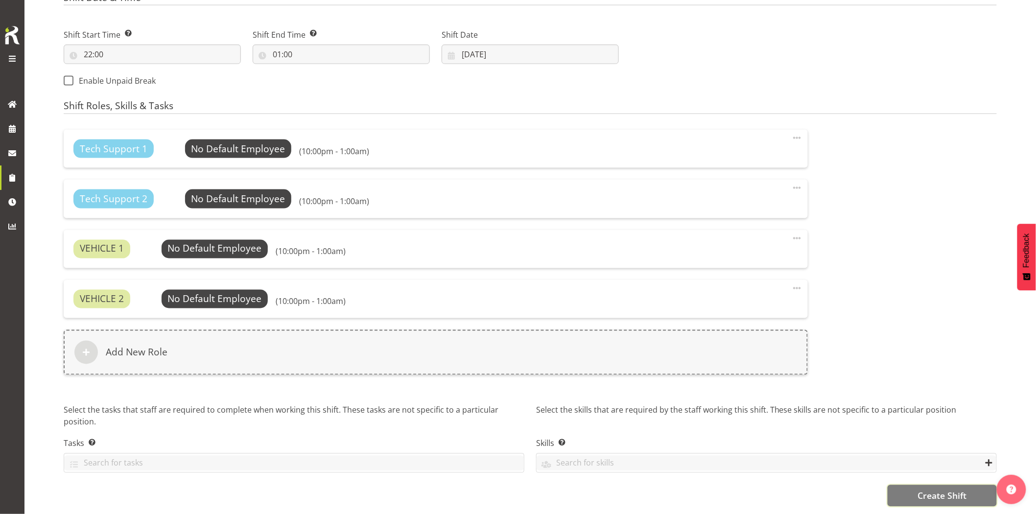
drag, startPoint x: 917, startPoint y: 489, endPoint x: 885, endPoint y: 490, distance: 32.3
click at [918, 490] on span "Create Shift" at bounding box center [941, 496] width 49 height 13
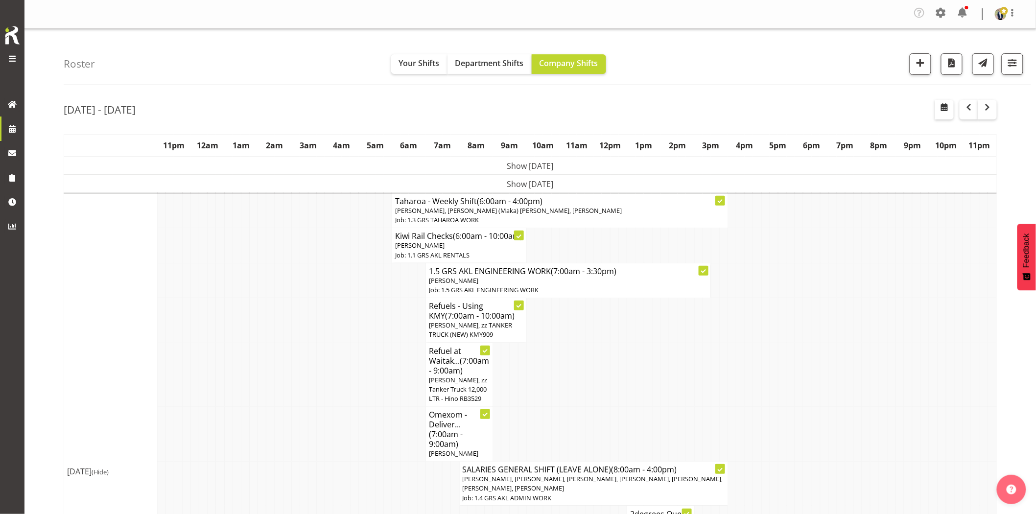
drag, startPoint x: 286, startPoint y: 331, endPoint x: 304, endPoint y: 335, distance: 18.9
click at [287, 331] on td at bounding box center [287, 320] width 8 height 45
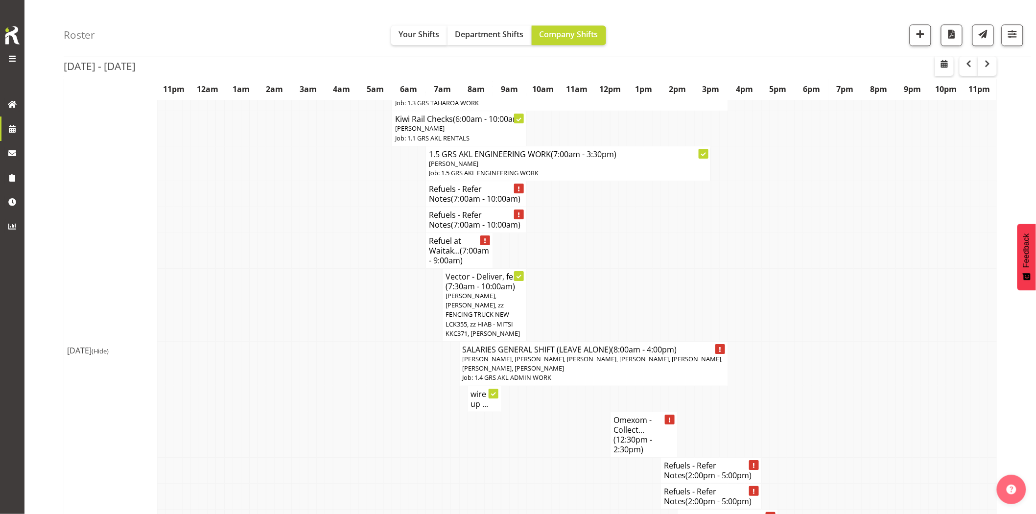
scroll to position [1359, 0]
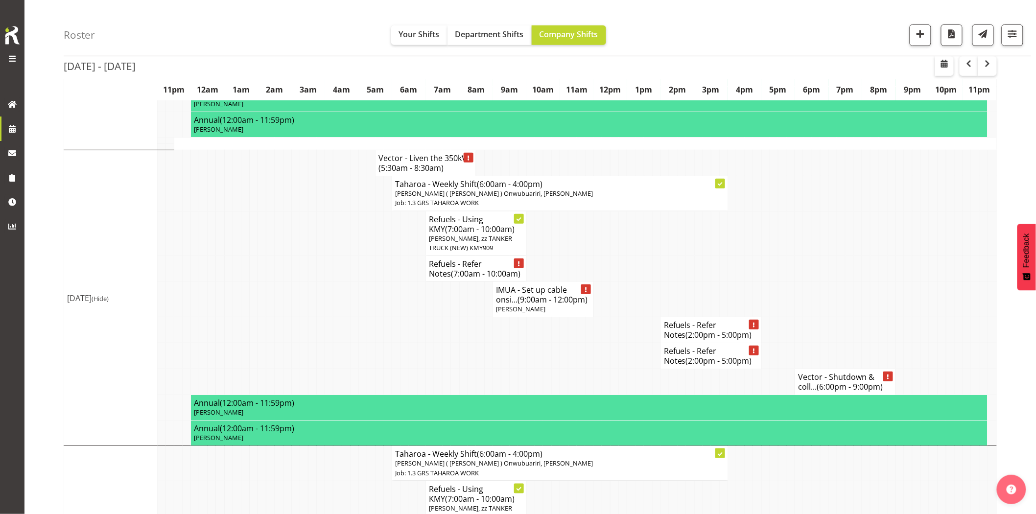
click at [303, 343] on td at bounding box center [304, 330] width 8 height 26
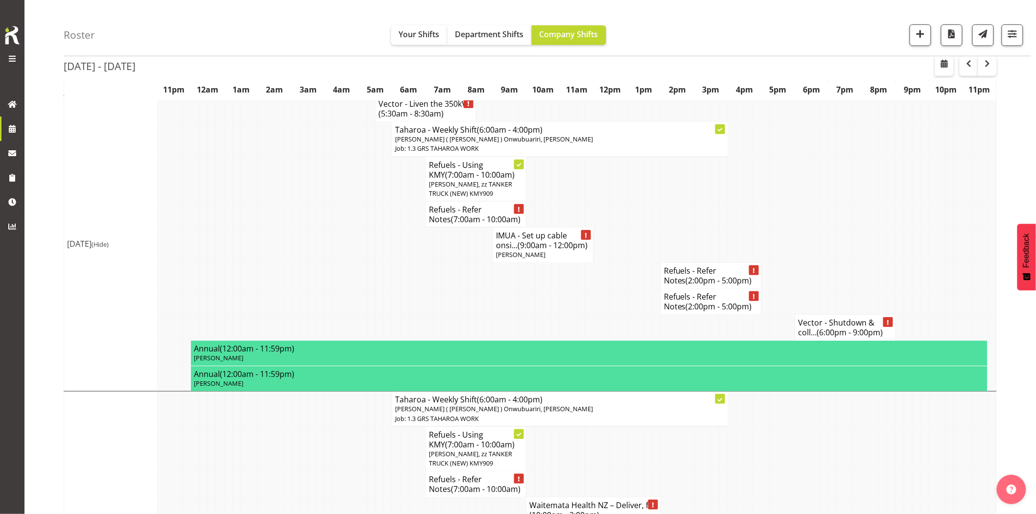
scroll to position [1957, 0]
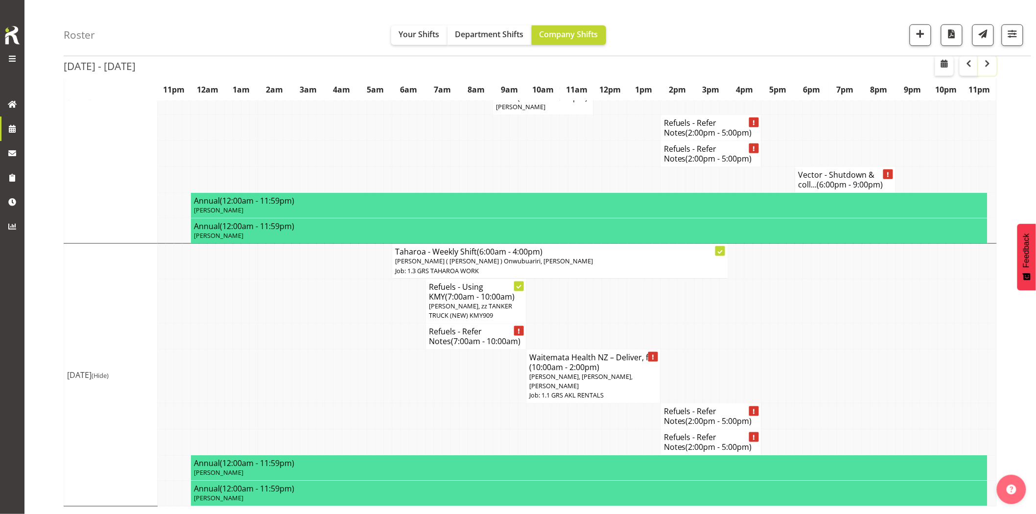
click at [986, 64] on span "button" at bounding box center [988, 64] width 12 height 12
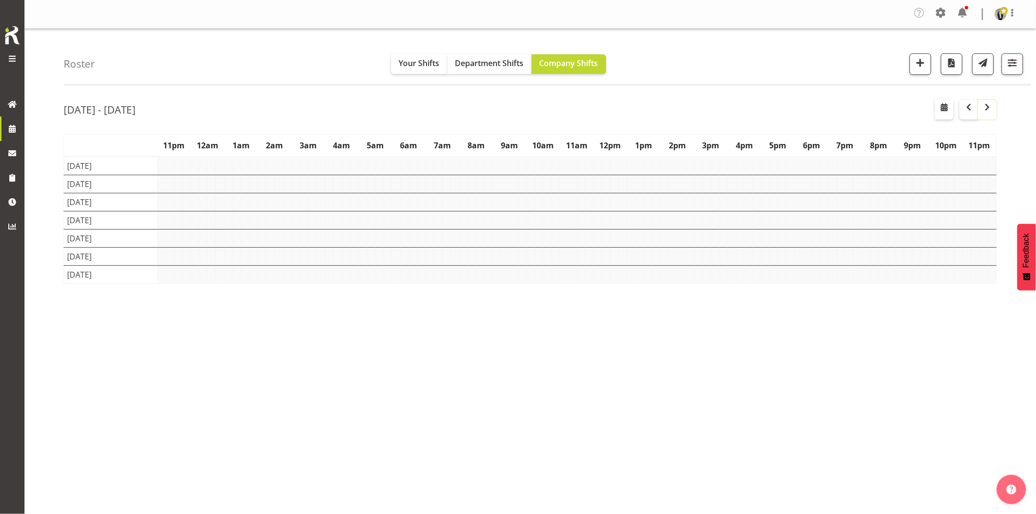
scroll to position [0, 0]
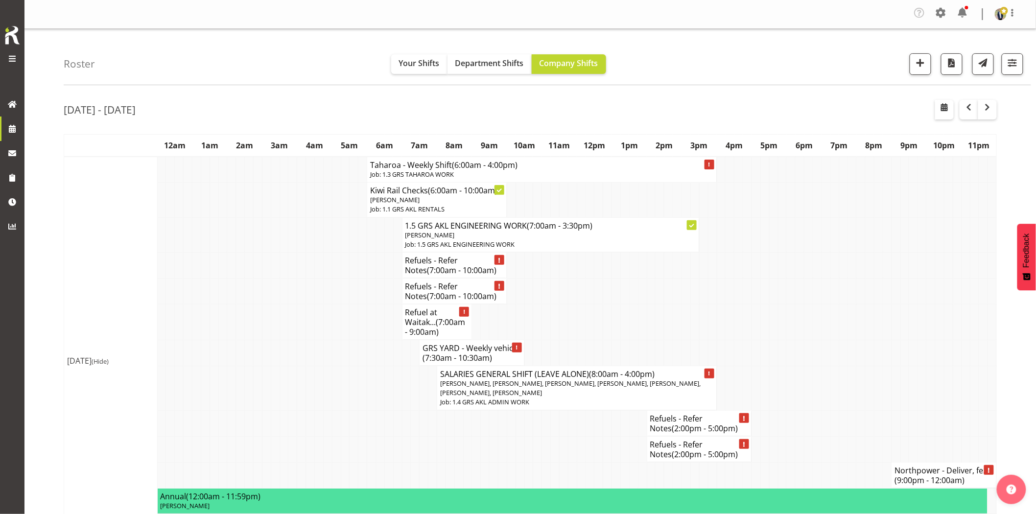
click at [317, 344] on td at bounding box center [318, 353] width 9 height 26
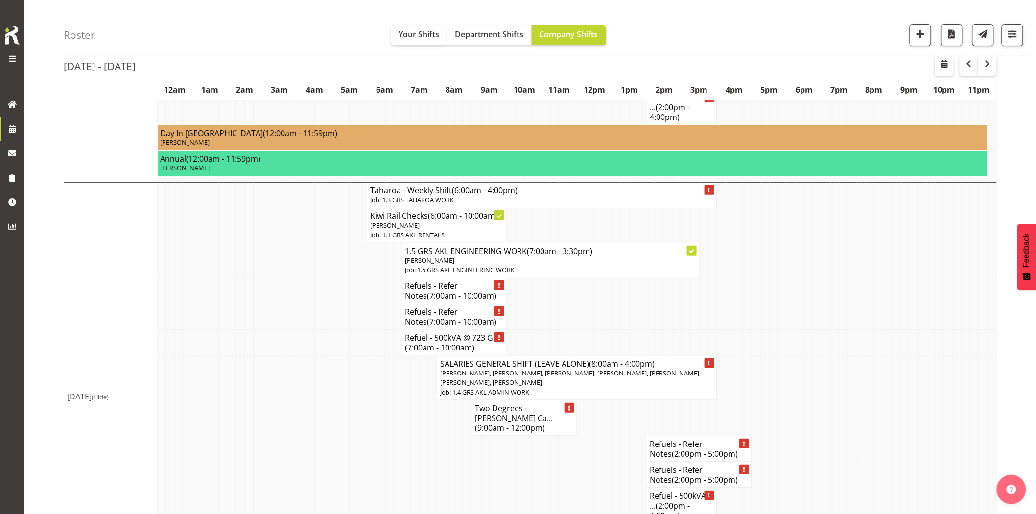
scroll to position [1632, 0]
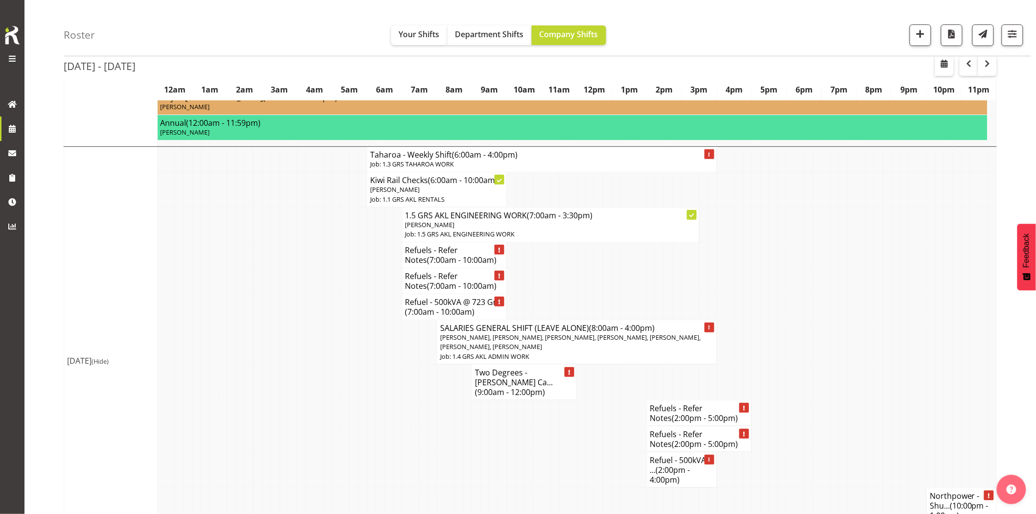
click at [883, 320] on td at bounding box center [887, 342] width 9 height 45
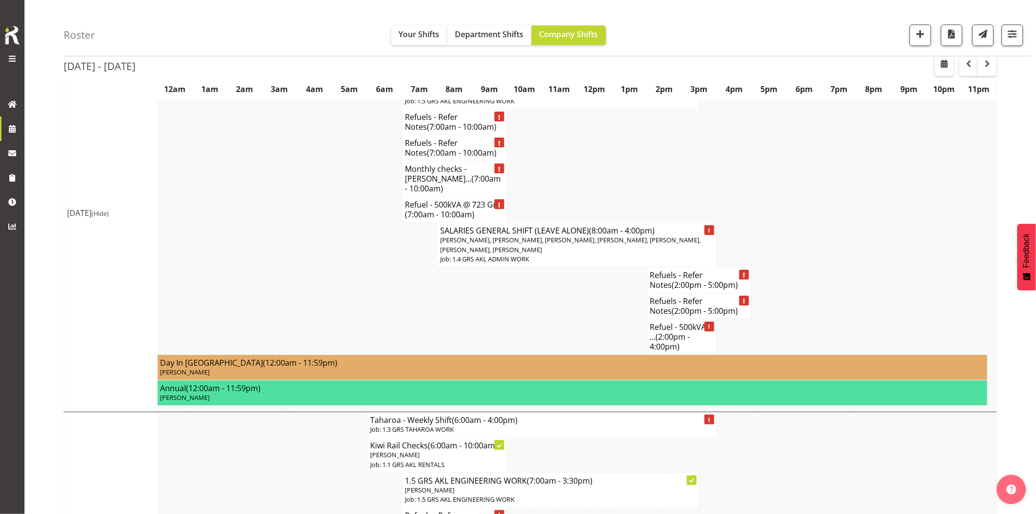
scroll to position [1196, 0]
